Goal: Transaction & Acquisition: Subscribe to service/newsletter

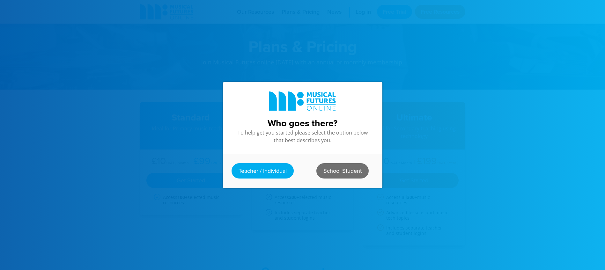
click at [331, 165] on link "School Student" at bounding box center [342, 170] width 52 height 15
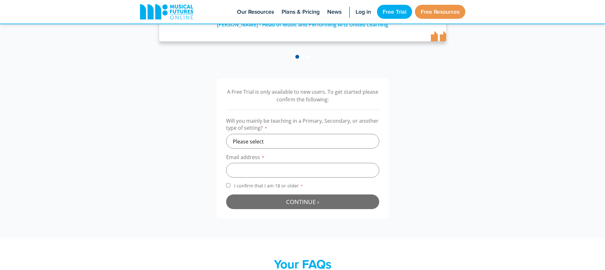
scroll to position [159, 0]
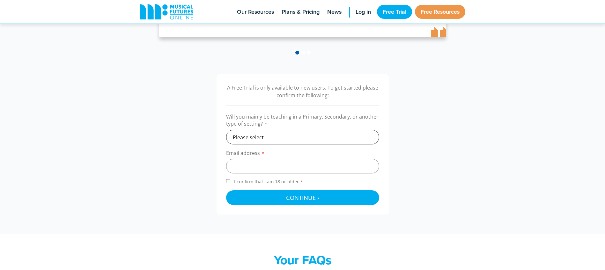
click at [268, 137] on select "Please select Primary Secondary Other" at bounding box center [302, 137] width 153 height 15
select select "secondary"
click at [226, 130] on select "Please select Primary Secondary Other" at bounding box center [302, 137] width 153 height 15
click at [267, 165] on input "email" at bounding box center [302, 166] width 153 height 15
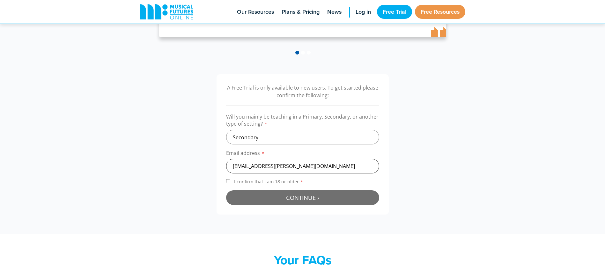
type input "25simpsone@tranby.org.uk"
click at [233, 196] on button "Continue › Checking your details..." at bounding box center [302, 197] width 153 height 15
click at [275, 199] on button "Continue › Checking your details..." at bounding box center [302, 197] width 153 height 15
click at [276, 198] on button "Continue › Checking your details..." at bounding box center [302, 197] width 153 height 15
click at [295, 194] on button "Continue › Checking your details..." at bounding box center [302, 197] width 153 height 15
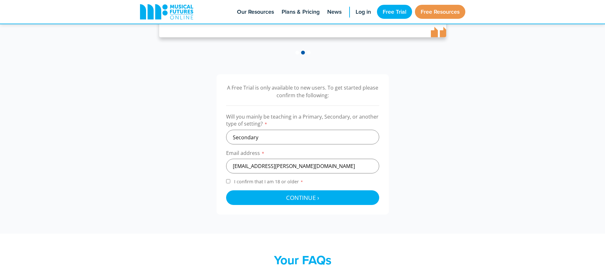
click at [231, 181] on label "I confirm that I am 18 or older *" at bounding box center [302, 182] width 153 height 9
click at [230, 181] on input "I confirm that I am 18 or older *" at bounding box center [228, 181] width 4 height 4
checkbox input "true"
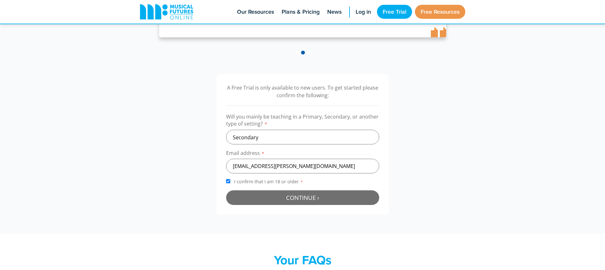
click at [295, 198] on span "Continue ›" at bounding box center [302, 197] width 33 height 8
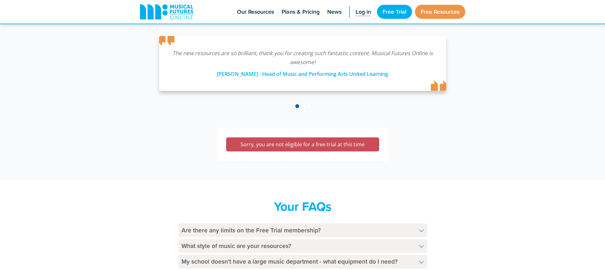
scroll to position [17, 0]
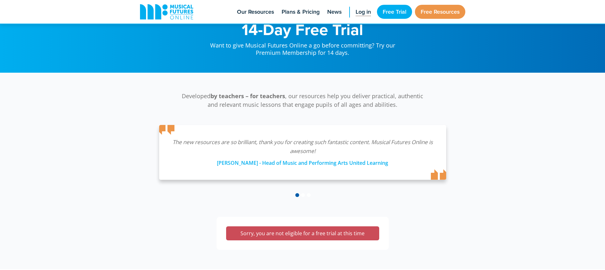
drag, startPoint x: 353, startPoint y: 18, endPoint x: 357, endPoint y: 15, distance: 4.2
click at [353, 18] on link "Log in" at bounding box center [363, 12] width 22 height 24
click at [361, 11] on span "Log in" at bounding box center [362, 12] width 15 height 9
